Goal: Transaction & Acquisition: Book appointment/travel/reservation

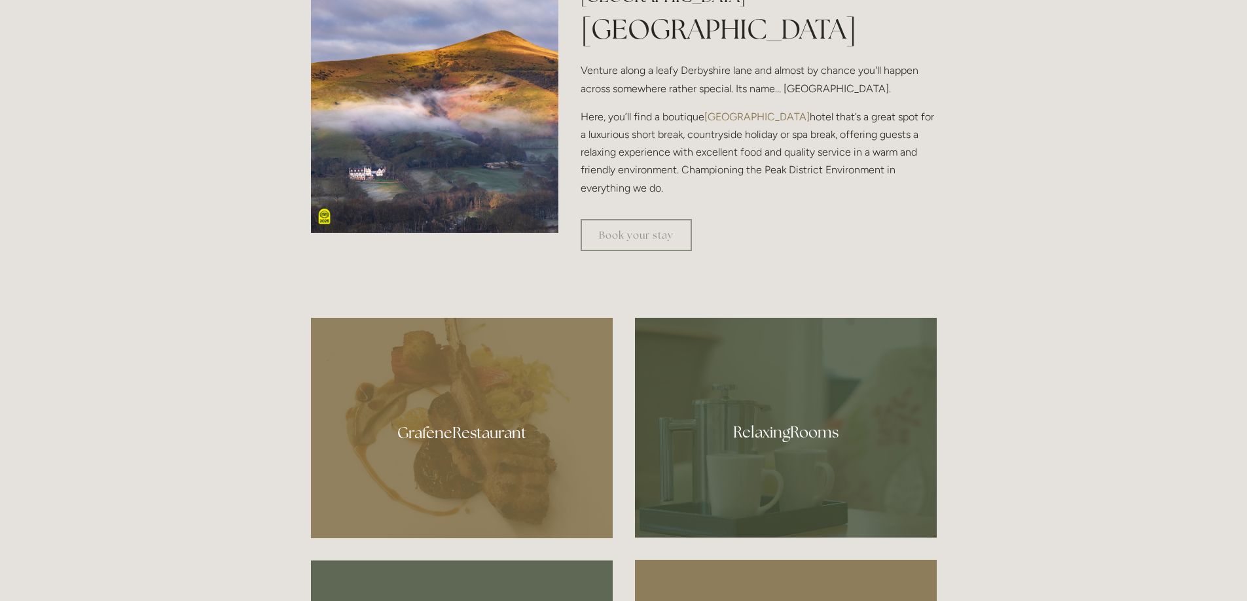
scroll to position [720, 0]
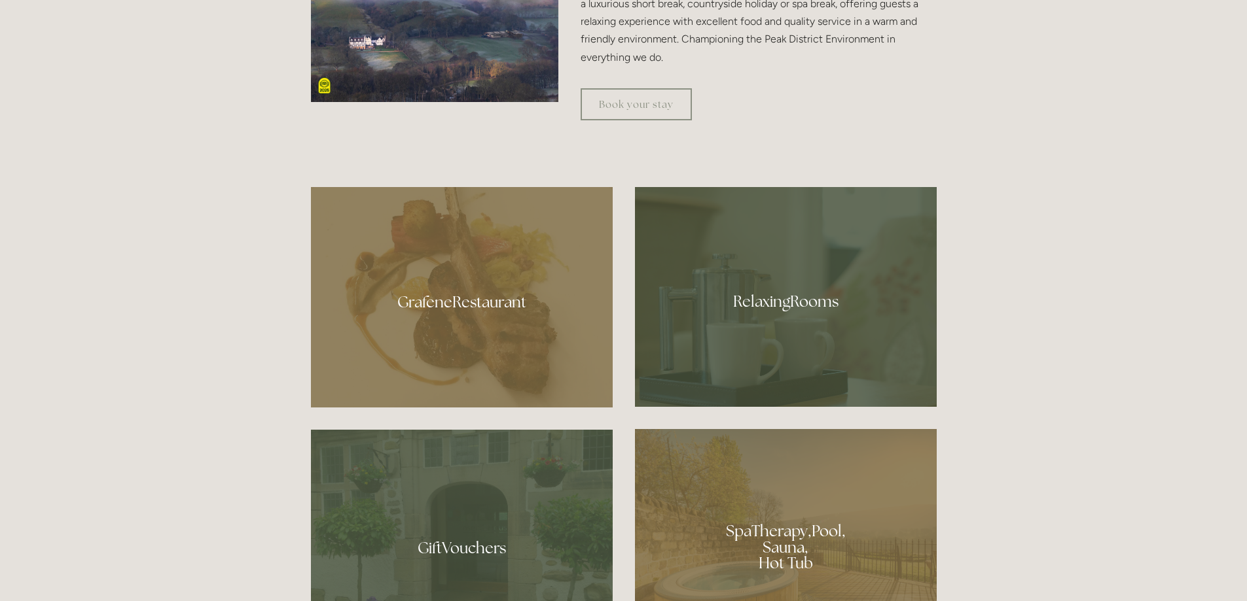
click at [459, 304] on div at bounding box center [462, 297] width 302 height 221
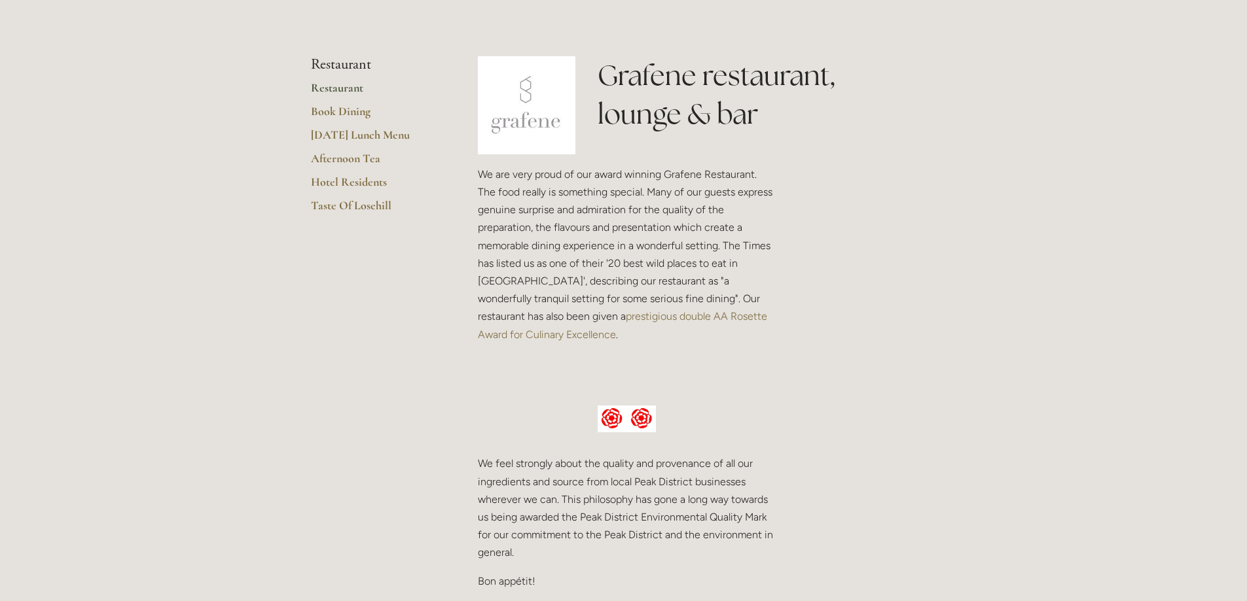
scroll to position [262, 0]
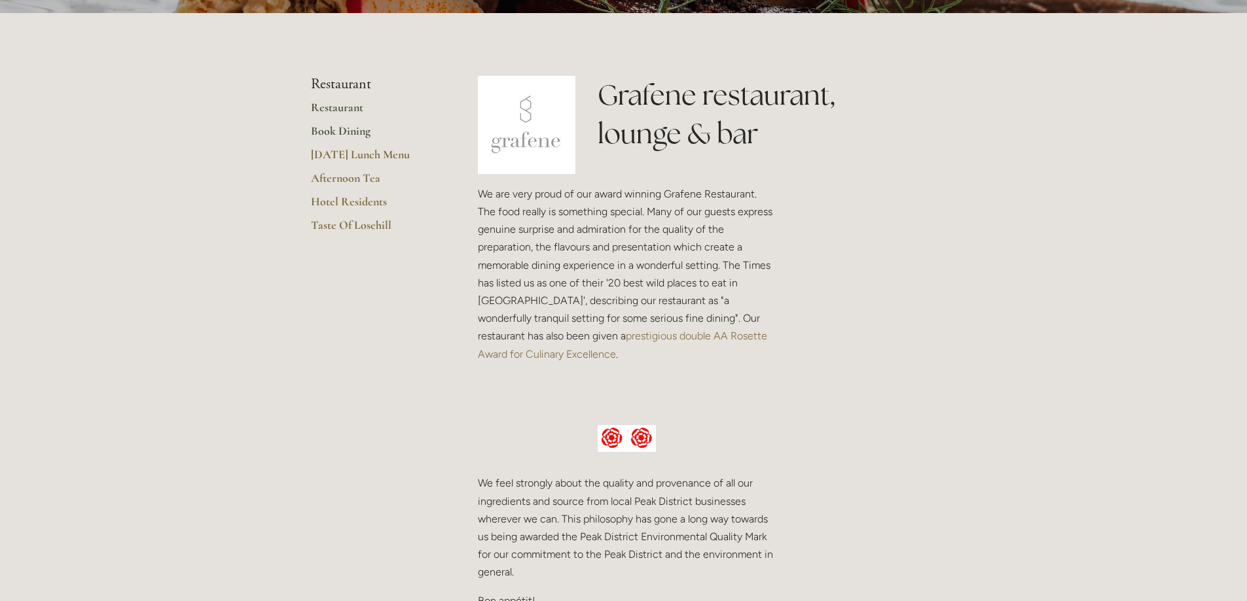
click at [349, 132] on link "Book Dining" at bounding box center [373, 136] width 125 height 24
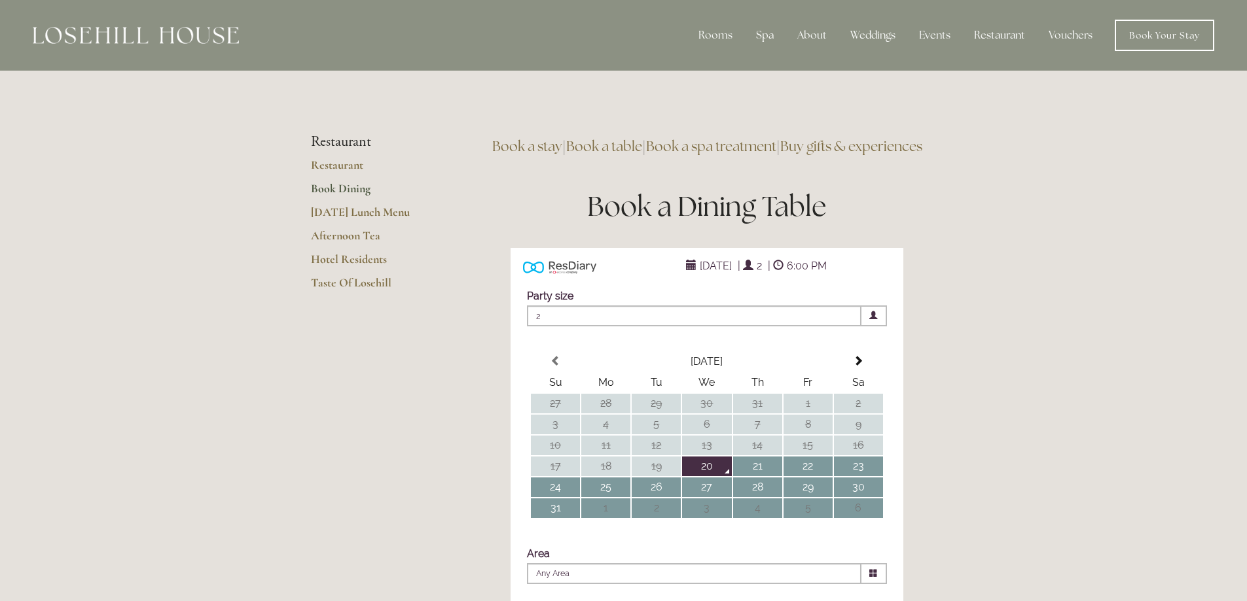
scroll to position [65, 0]
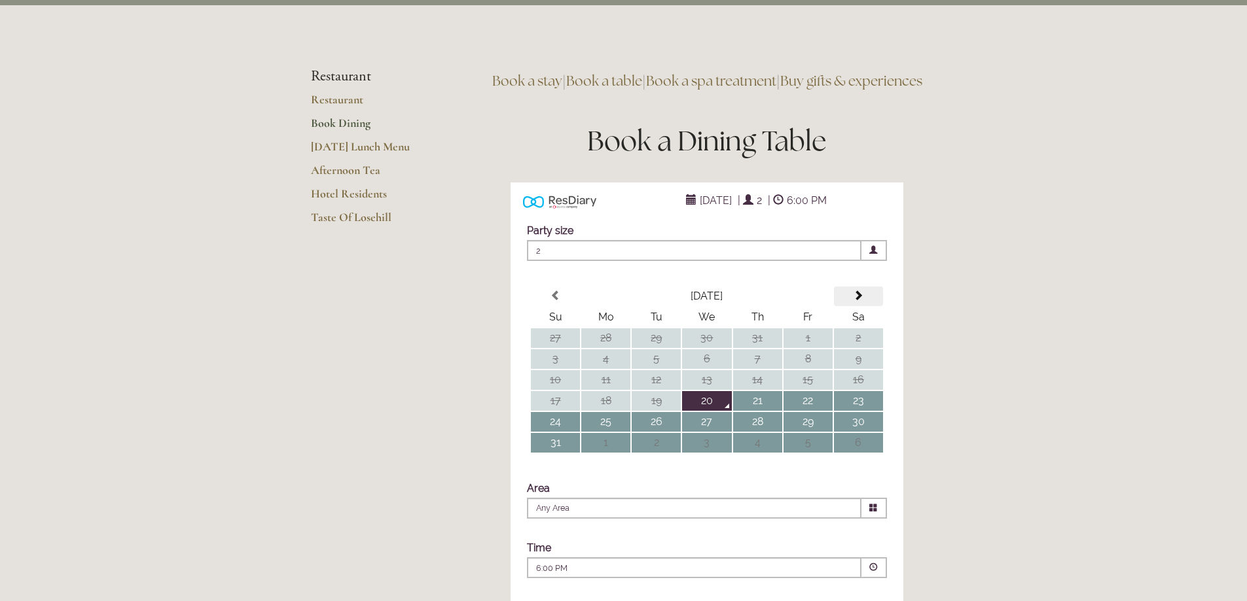
click at [859, 301] on span at bounding box center [858, 296] width 10 height 10
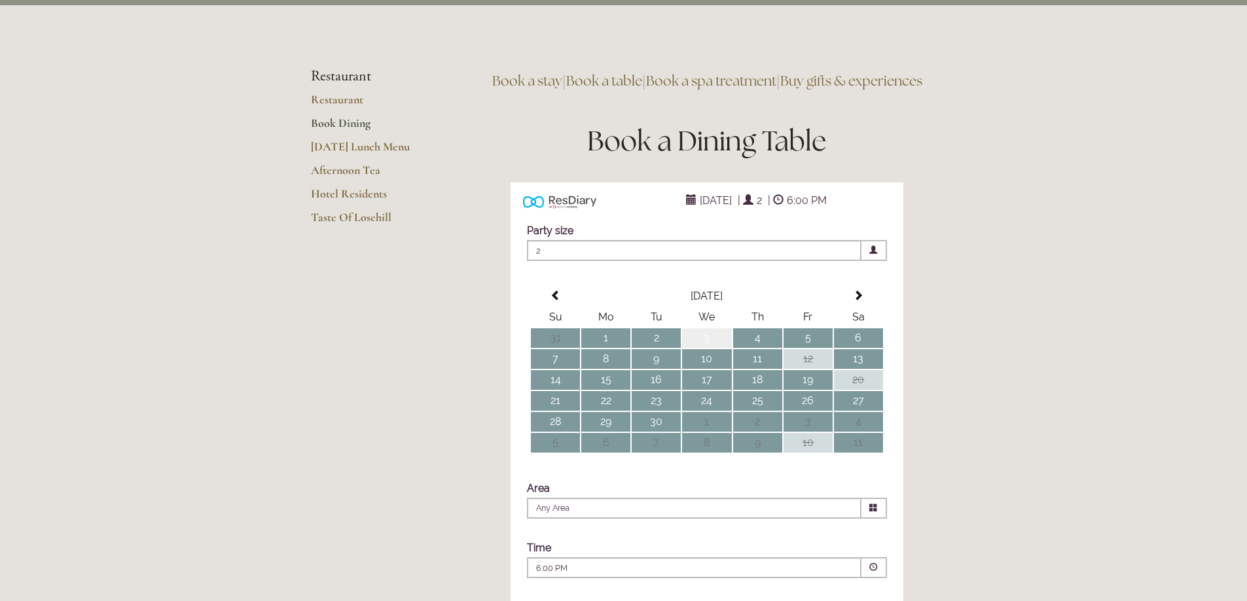
click at [709, 348] on td "3" at bounding box center [706, 339] width 49 height 20
click at [876, 255] on span at bounding box center [873, 250] width 9 height 9
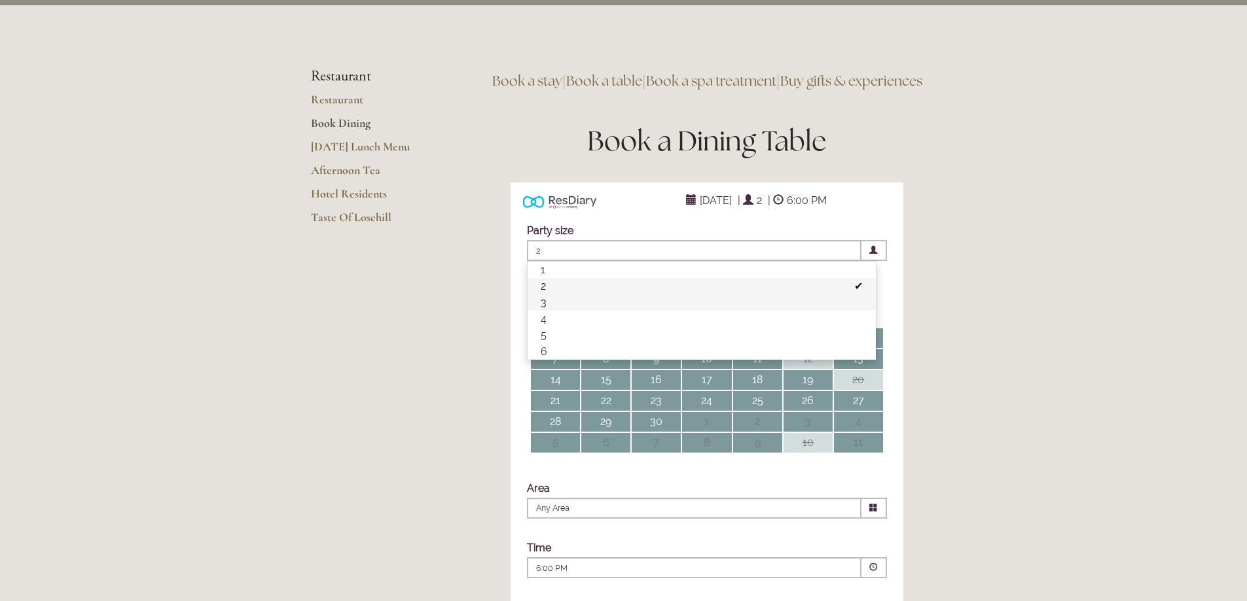
click at [578, 311] on li "3" at bounding box center [701, 302] width 348 height 16
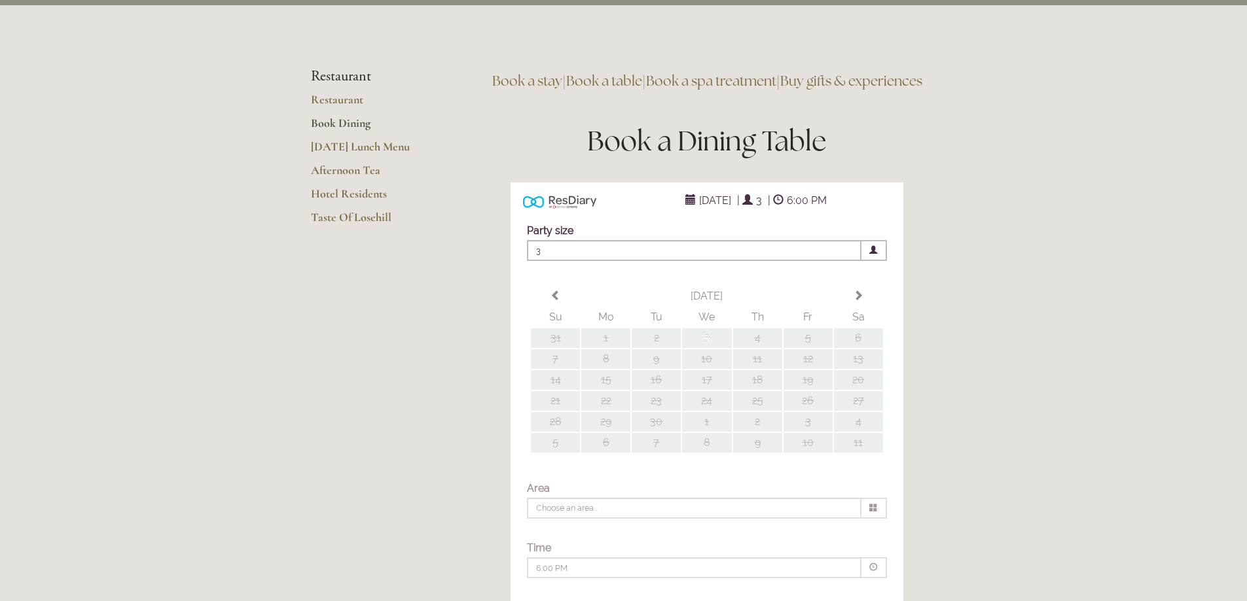
type input "Any Area"
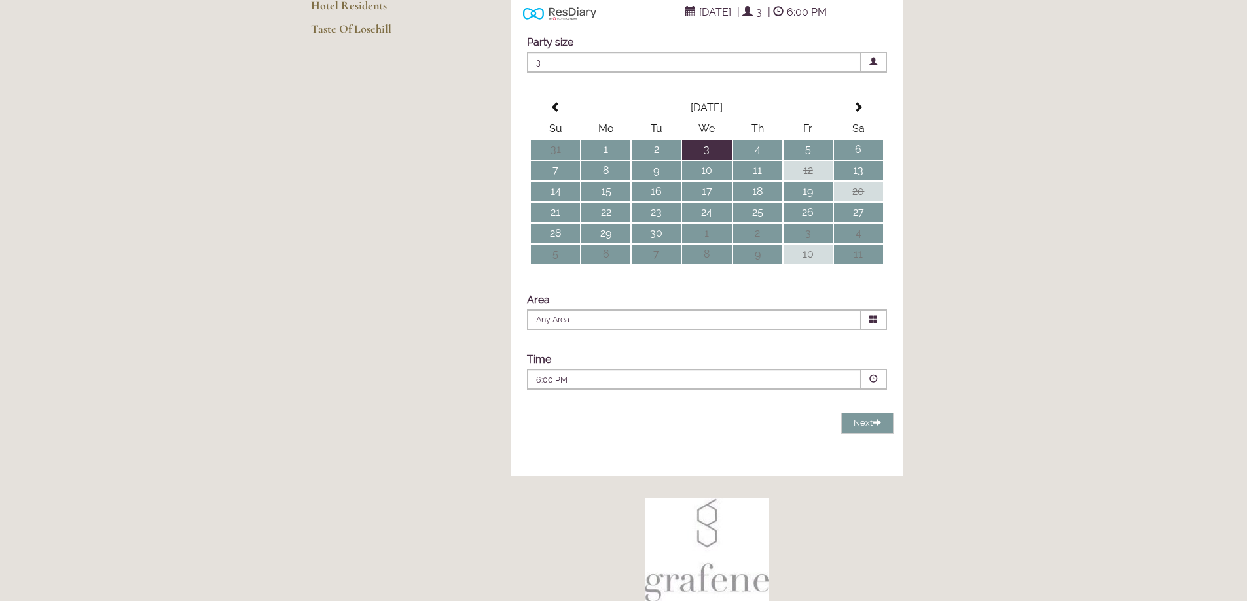
scroll to position [262, 0]
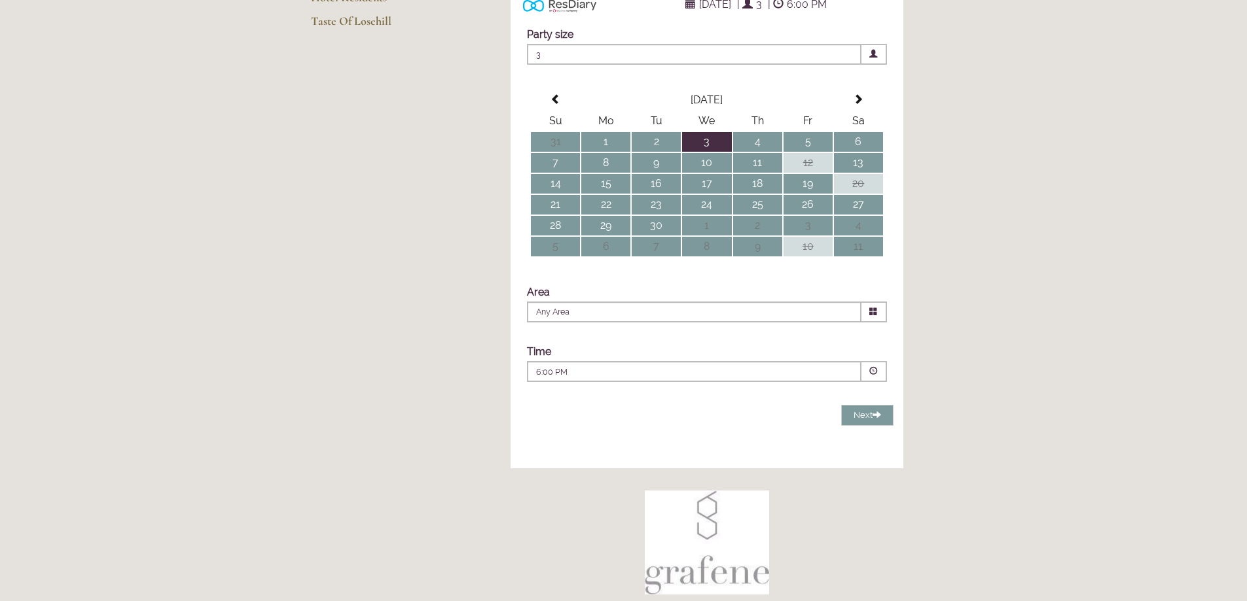
click at [878, 382] on span at bounding box center [874, 371] width 26 height 21
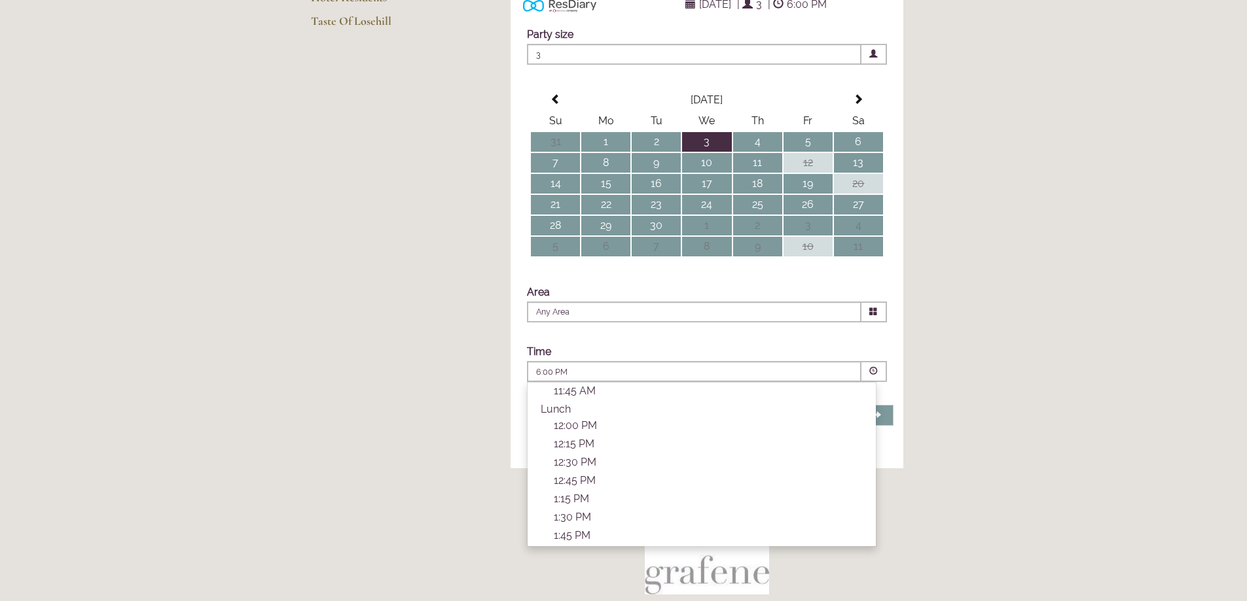
scroll to position [131, 0]
click at [563, 446] on p "12:30 PM" at bounding box center [708, 439] width 309 height 12
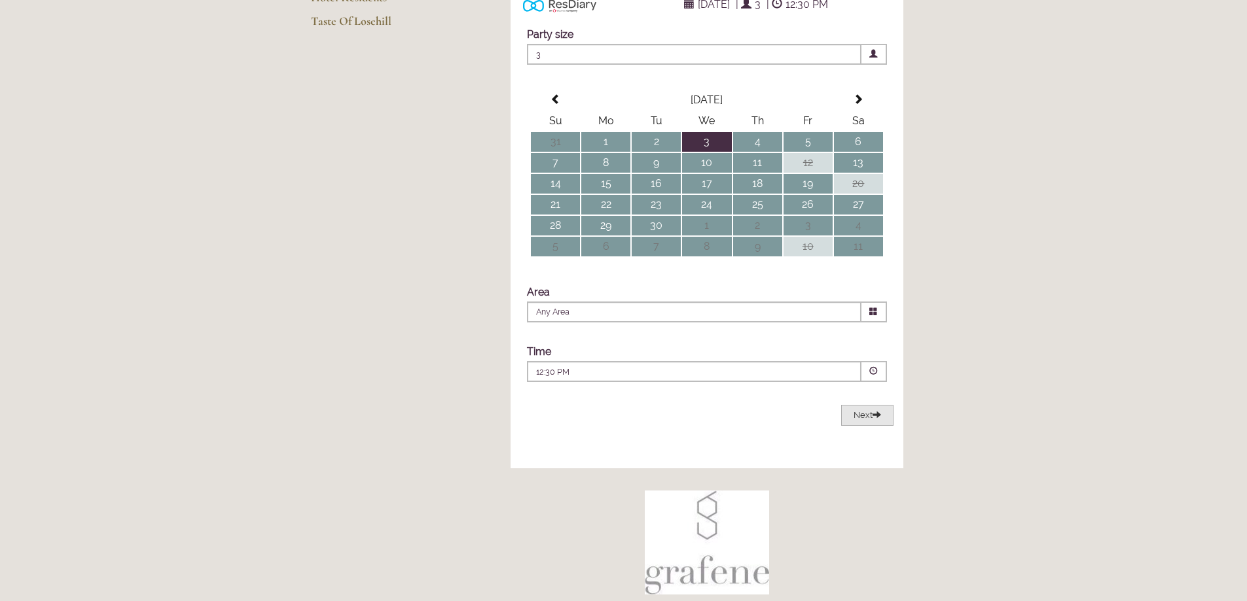
click at [865, 420] on span "Next" at bounding box center [866, 415] width 27 height 10
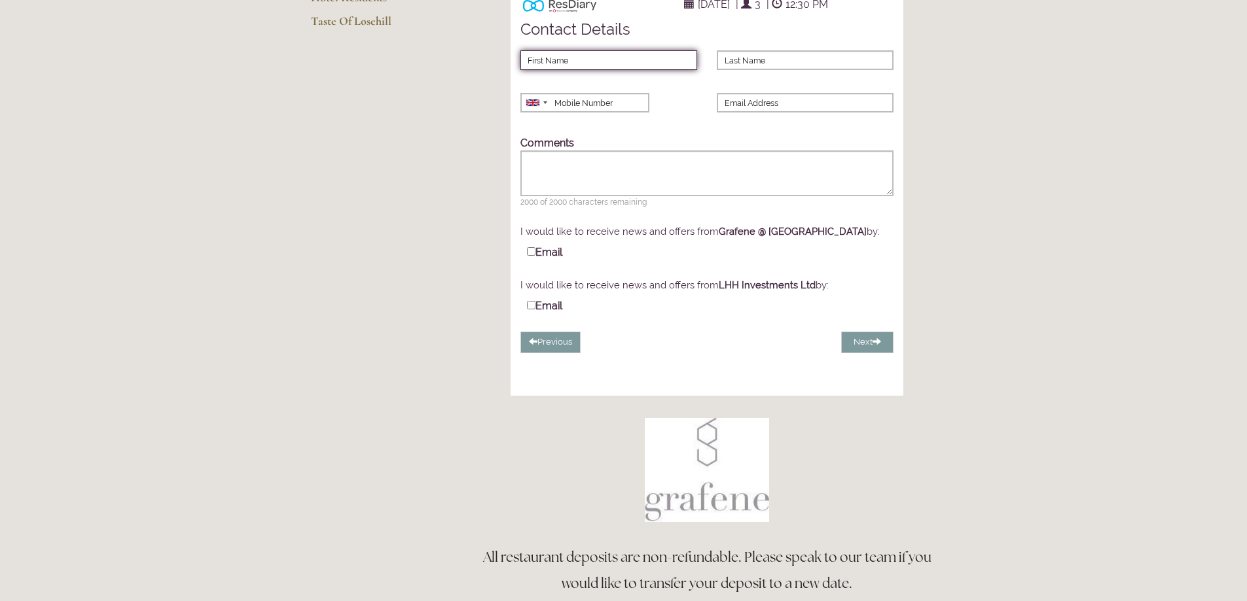
click at [624, 70] on input "First Name" at bounding box center [608, 60] width 177 height 20
type input "[PERSON_NAME]"
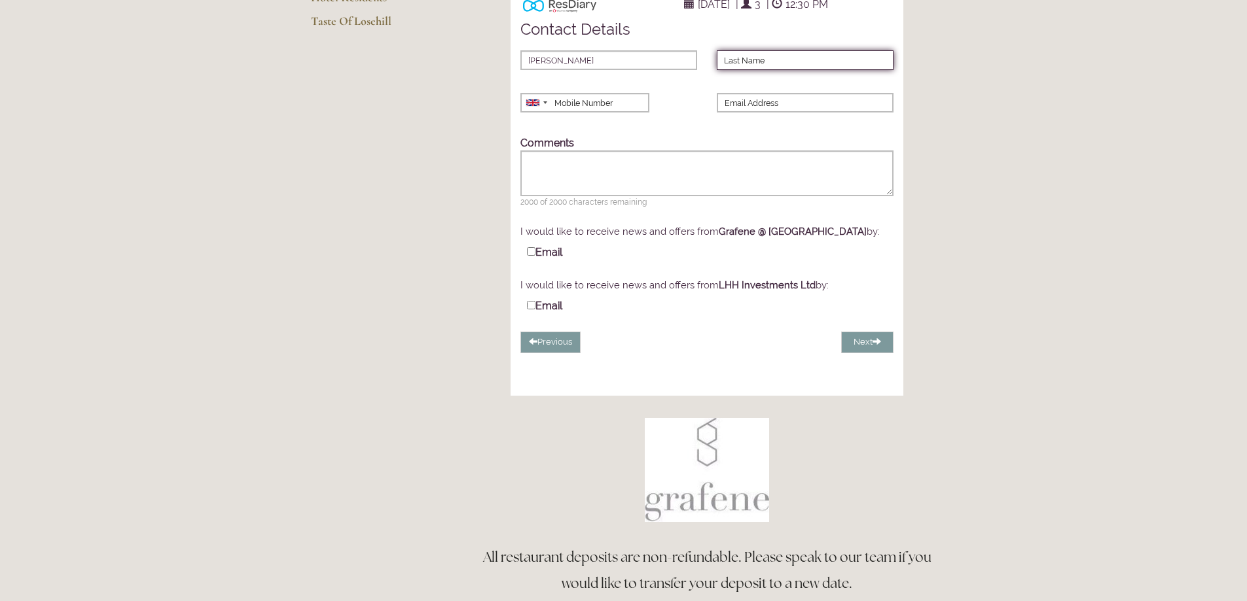
type input "[PERSON_NAME]"
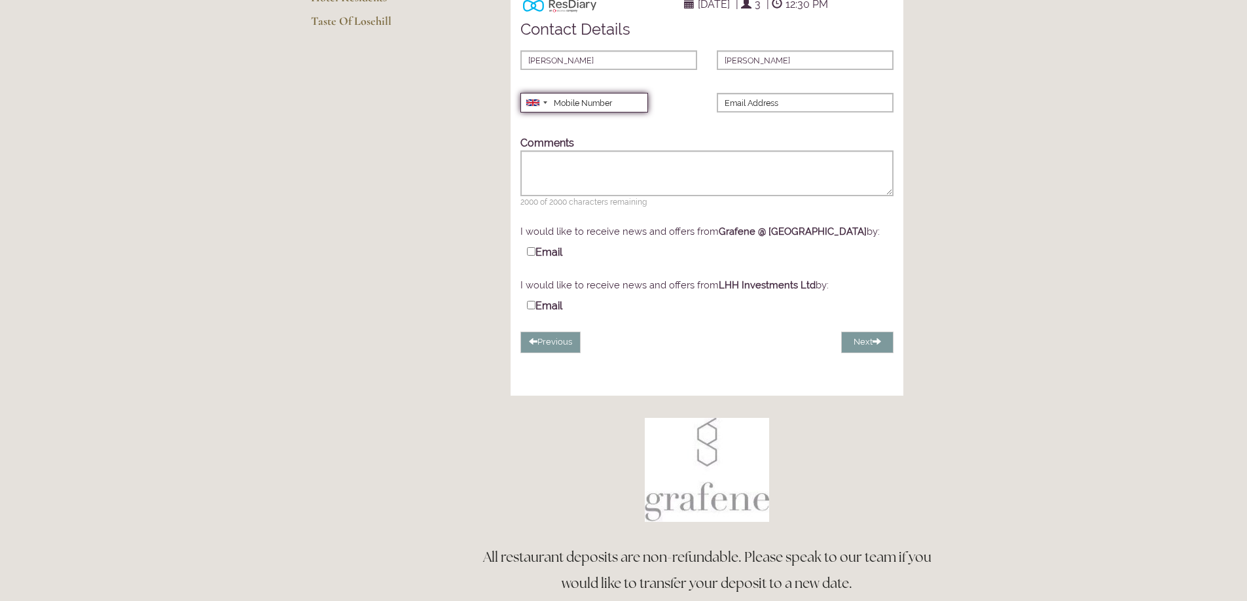
type input "07896599540"
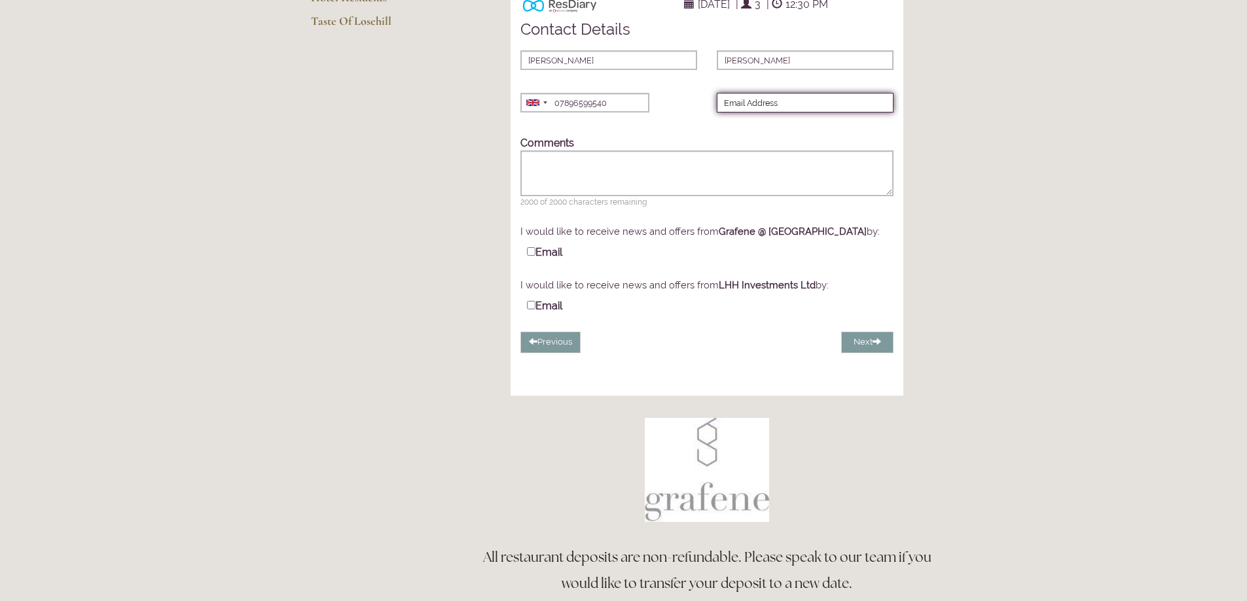
type input "[EMAIL_ADDRESS][DOMAIN_NAME]"
click at [858, 353] on button "Next" at bounding box center [867, 343] width 52 height 22
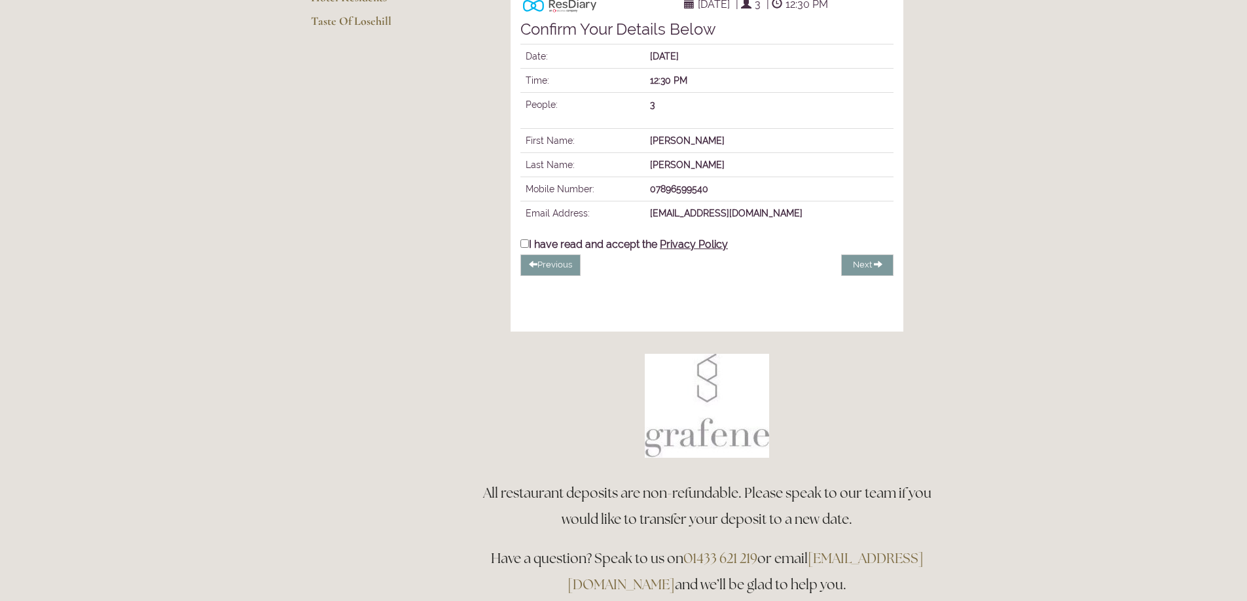
click at [525, 248] on input "I have read and accept the Privacy Policy" at bounding box center [524, 244] width 9 height 9
checkbox input "true"
click at [831, 270] on span "Complete Booking" at bounding box center [836, 265] width 75 height 10
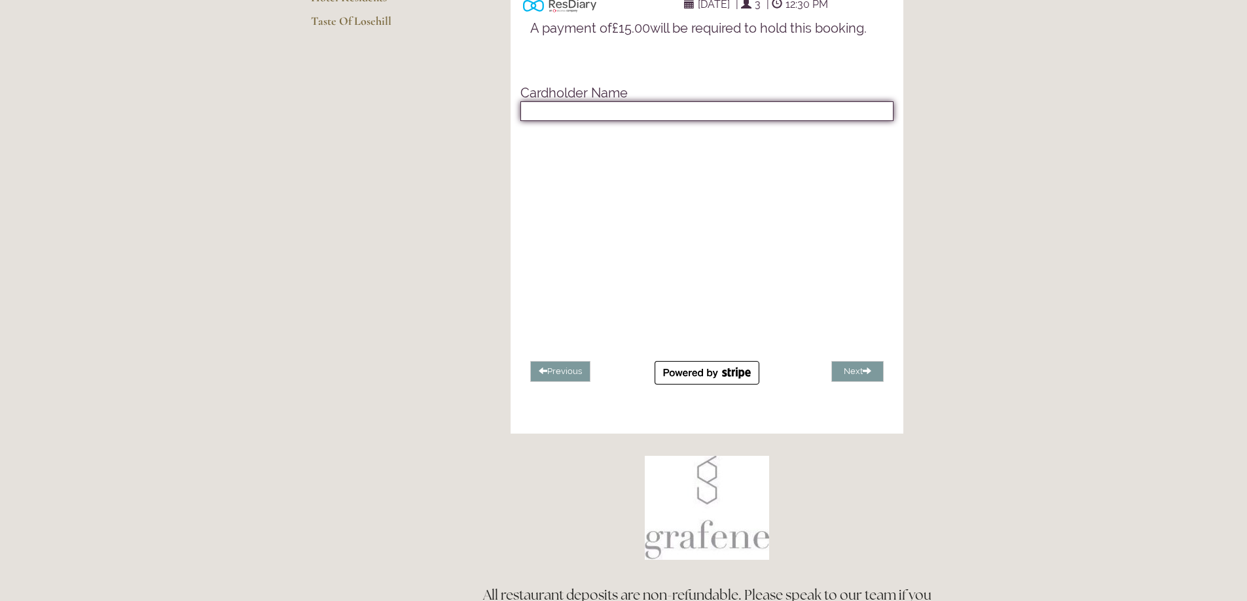
click at [587, 121] on input "text" at bounding box center [706, 111] width 373 height 20
type input "[PERSON_NAME]"
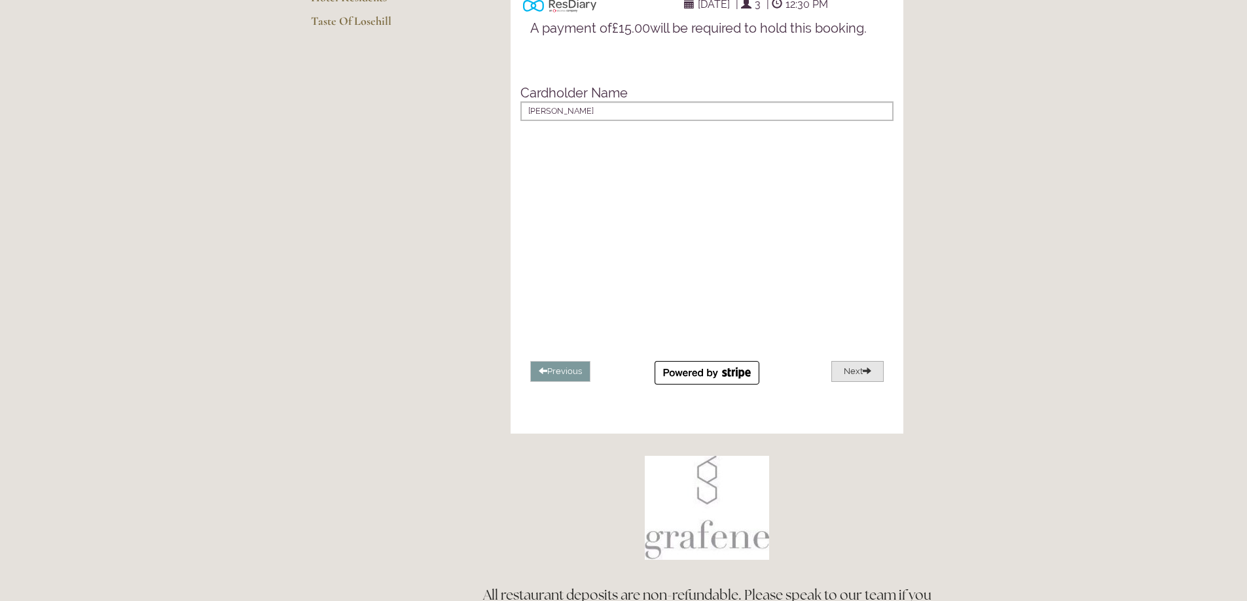
click at [860, 383] on button "Next" at bounding box center [857, 372] width 52 height 22
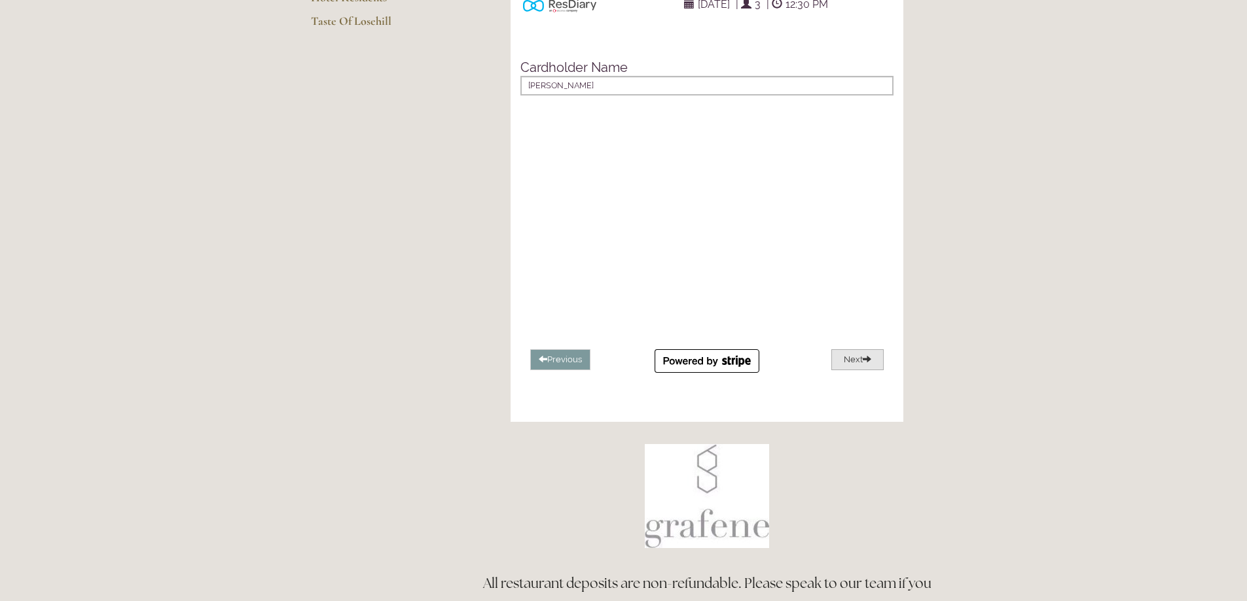
click at [853, 371] on button "Next" at bounding box center [857, 360] width 52 height 22
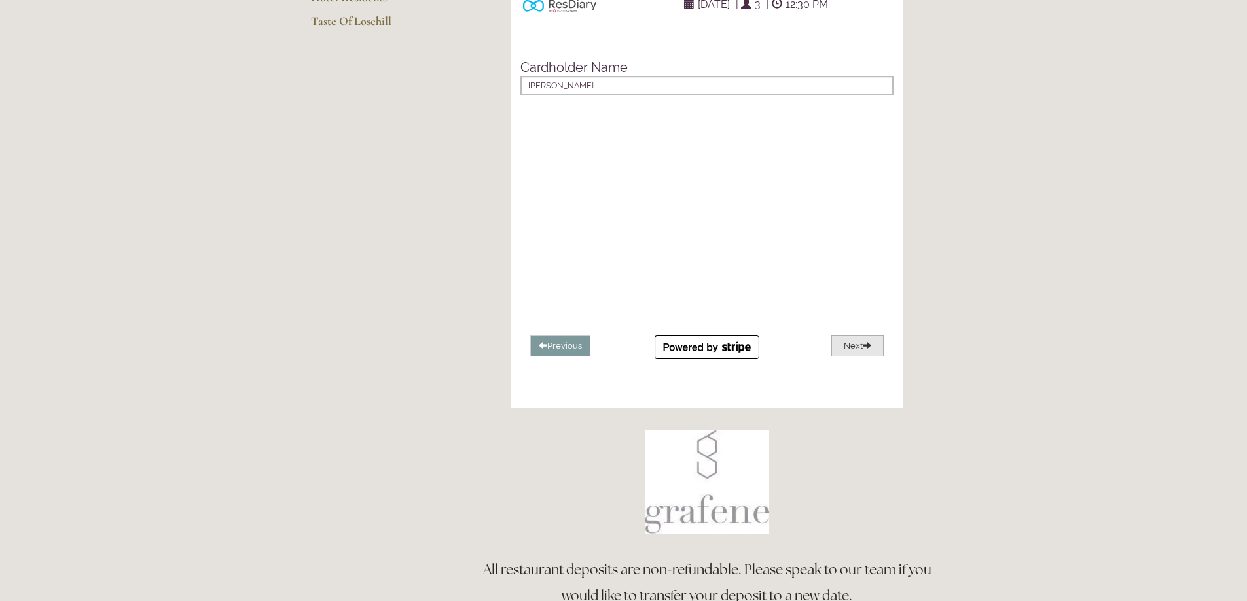
click at [848, 357] on button "Next" at bounding box center [857, 347] width 52 height 22
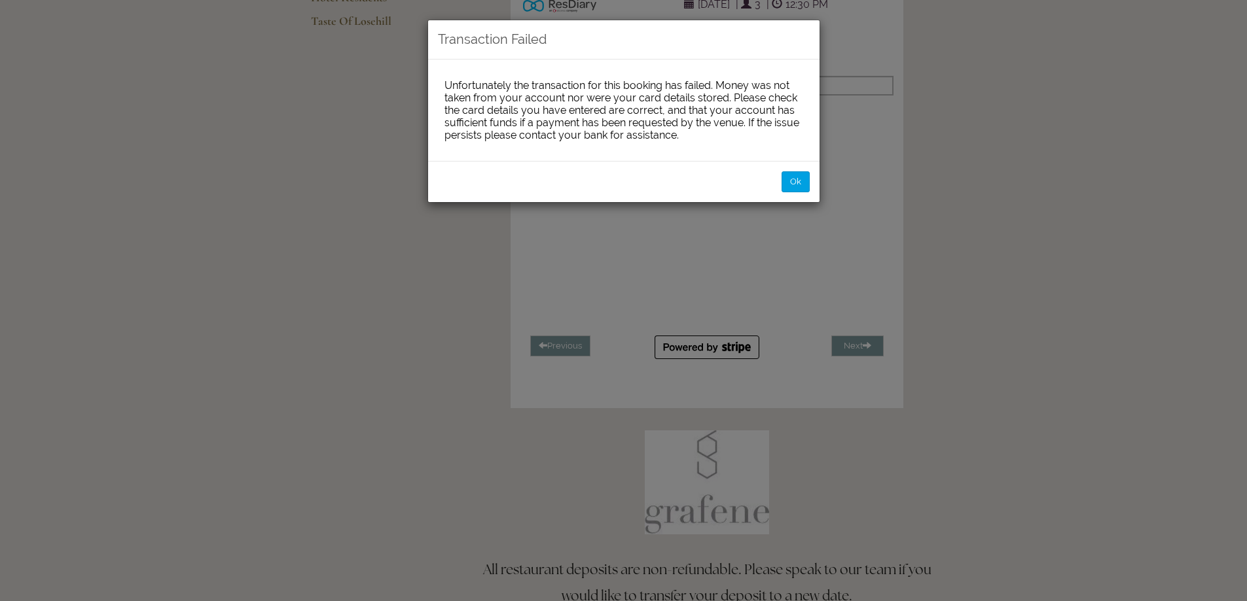
click at [790, 177] on button "Ok" at bounding box center [795, 182] width 28 height 22
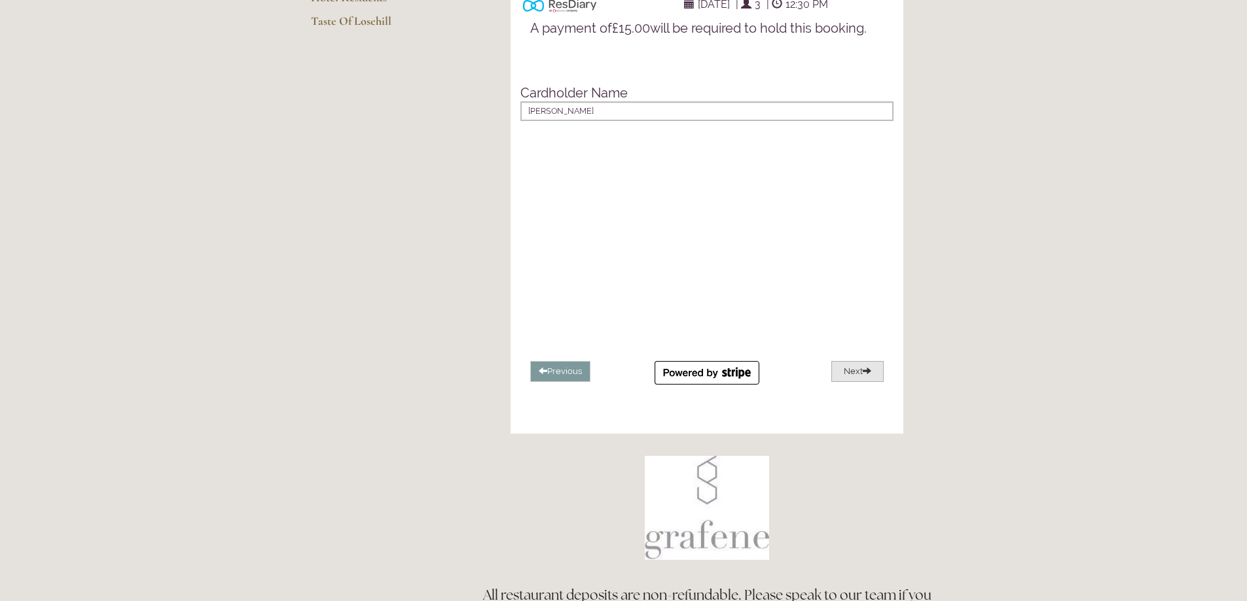
click at [859, 383] on button "Next" at bounding box center [857, 372] width 52 height 22
